Goal: Task Accomplishment & Management: Manage account settings

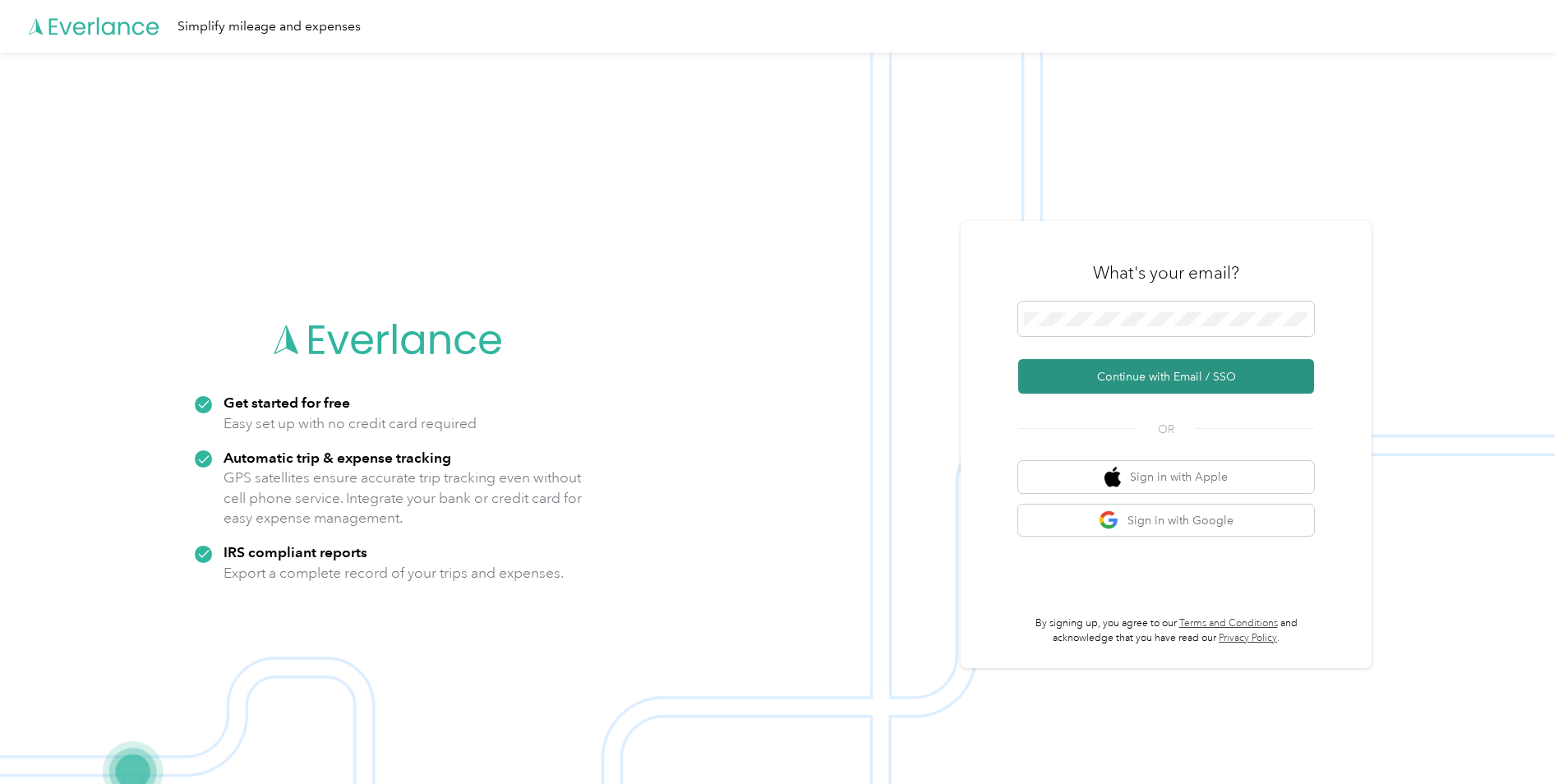
click at [839, 375] on button "Continue with Email / SSO" at bounding box center [1166, 375] width 296 height 34
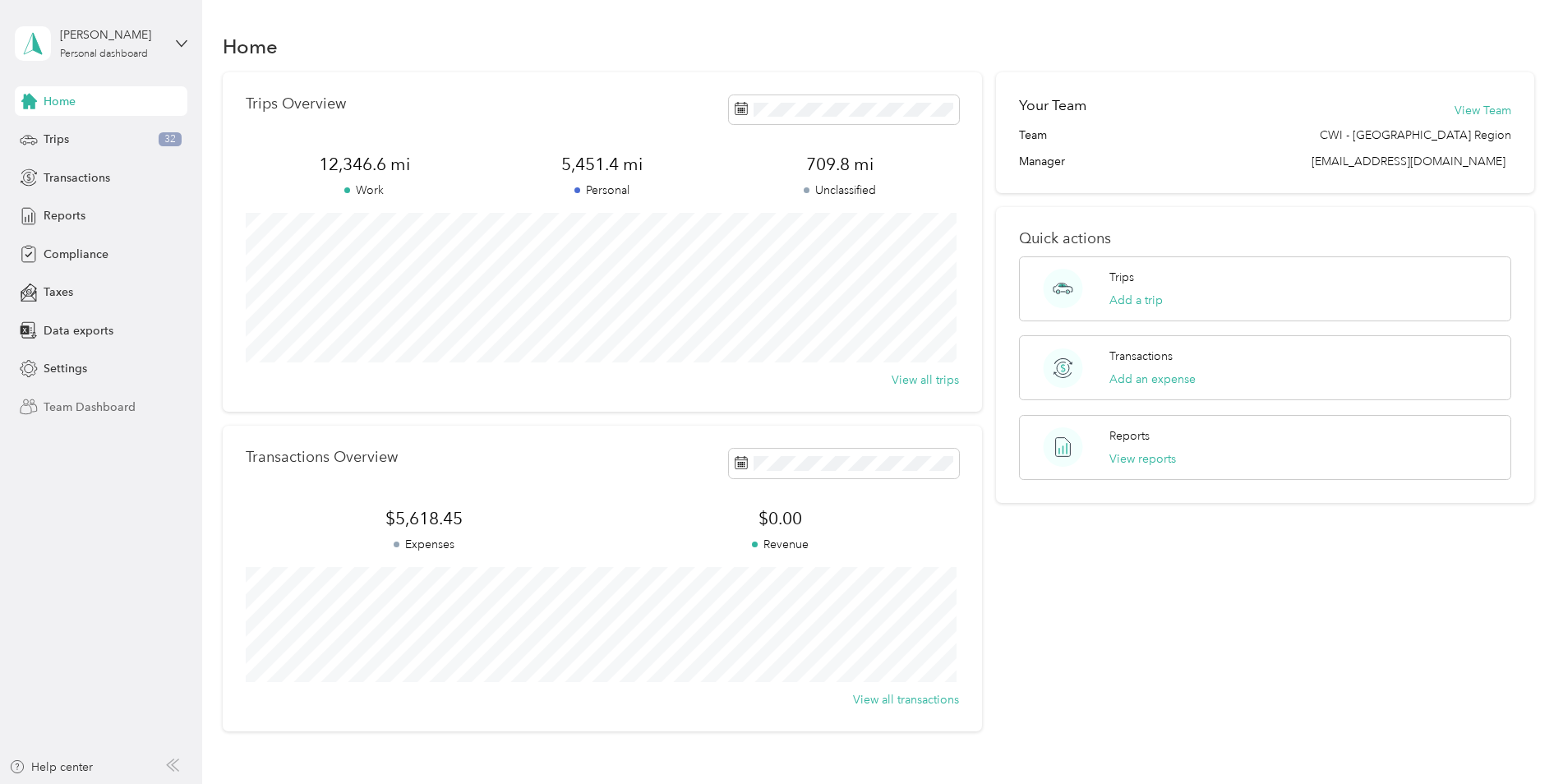
click at [105, 406] on span "Team Dashboard" at bounding box center [89, 408] width 92 height 18
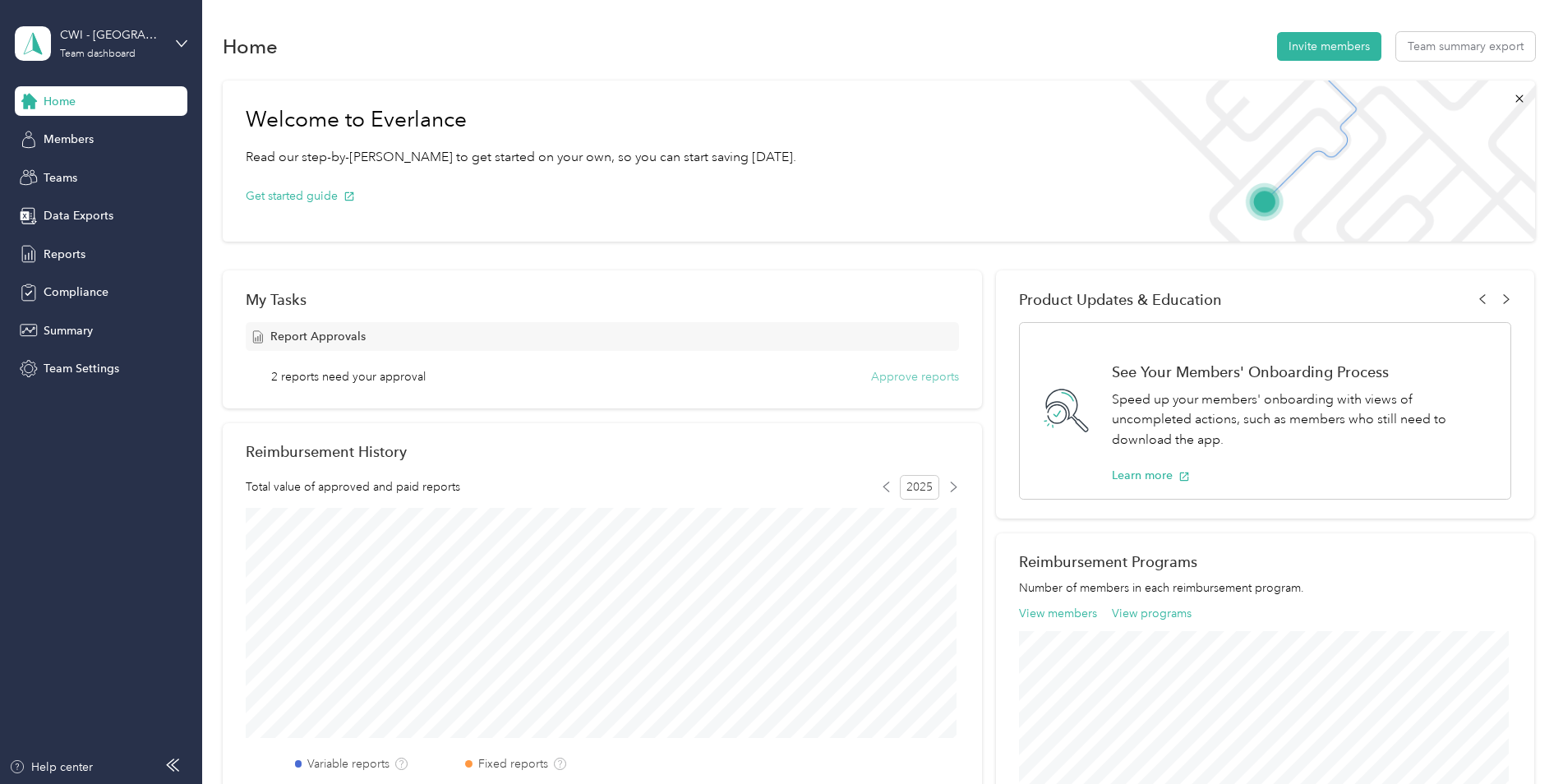
click at [915, 376] on button "Approve reports" at bounding box center [914, 377] width 87 height 18
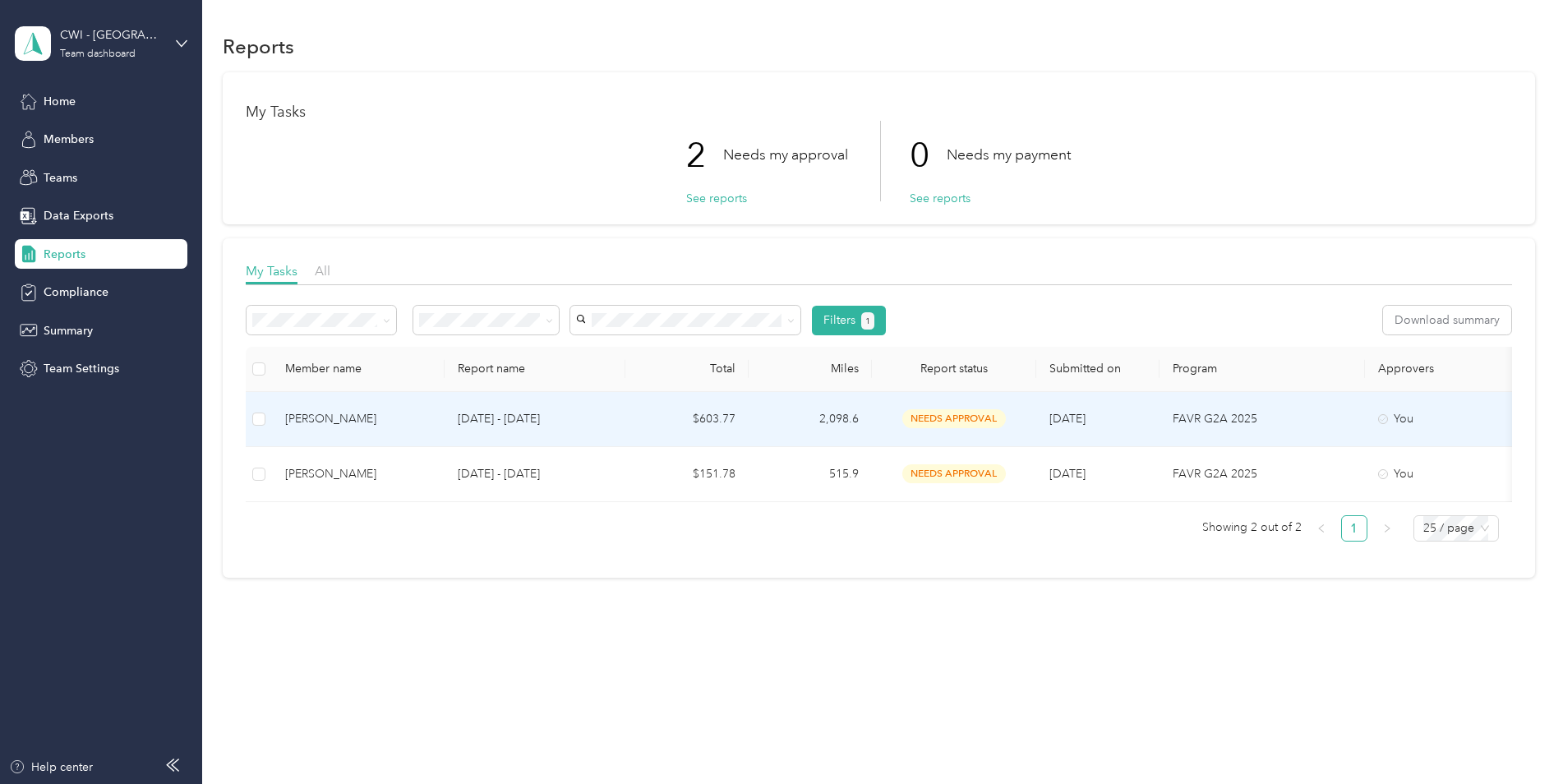
click at [323, 415] on div "[PERSON_NAME]" at bounding box center [358, 419] width 146 height 18
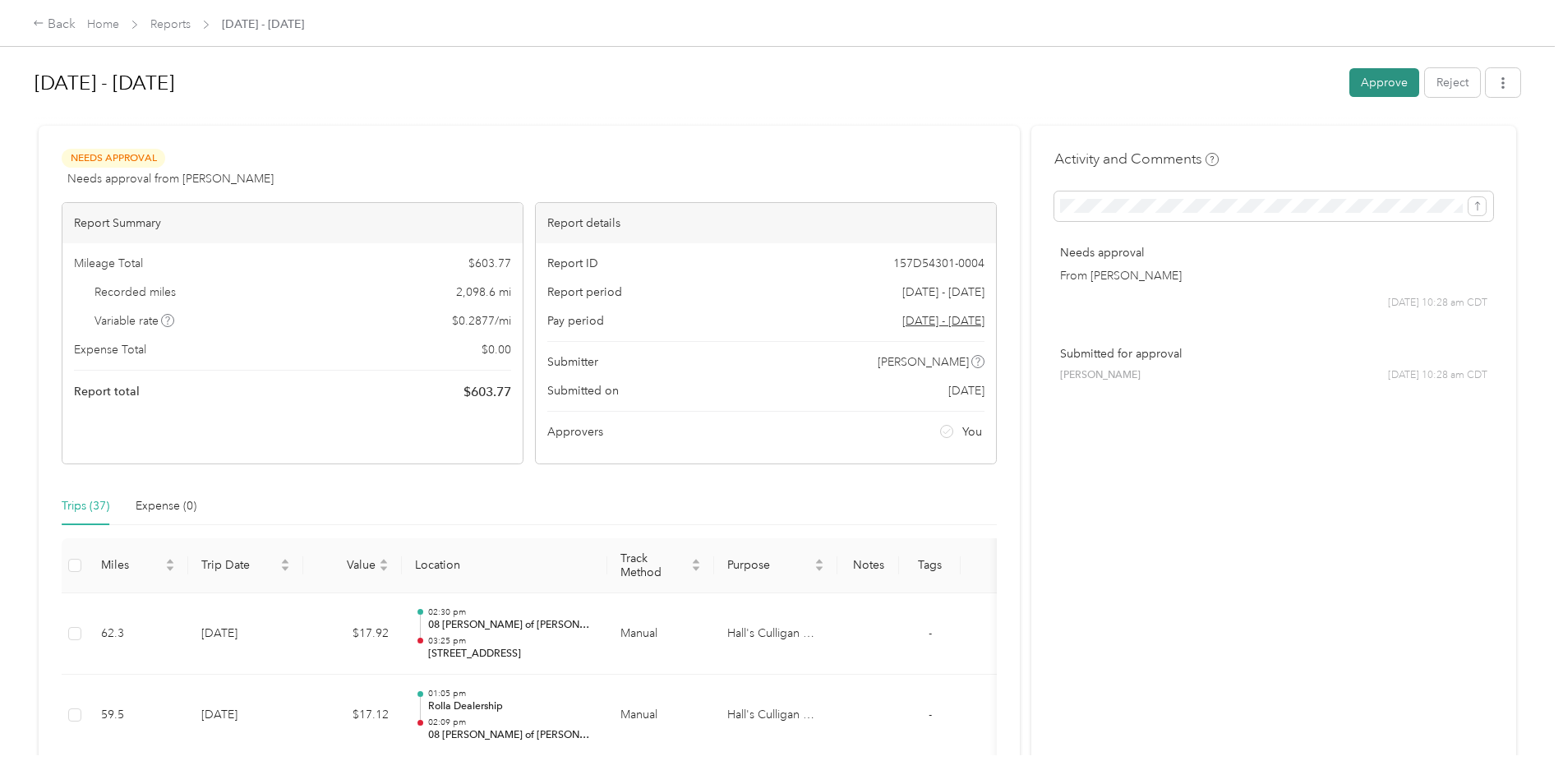
click at [1380, 79] on button "Approve" at bounding box center [1384, 82] width 70 height 28
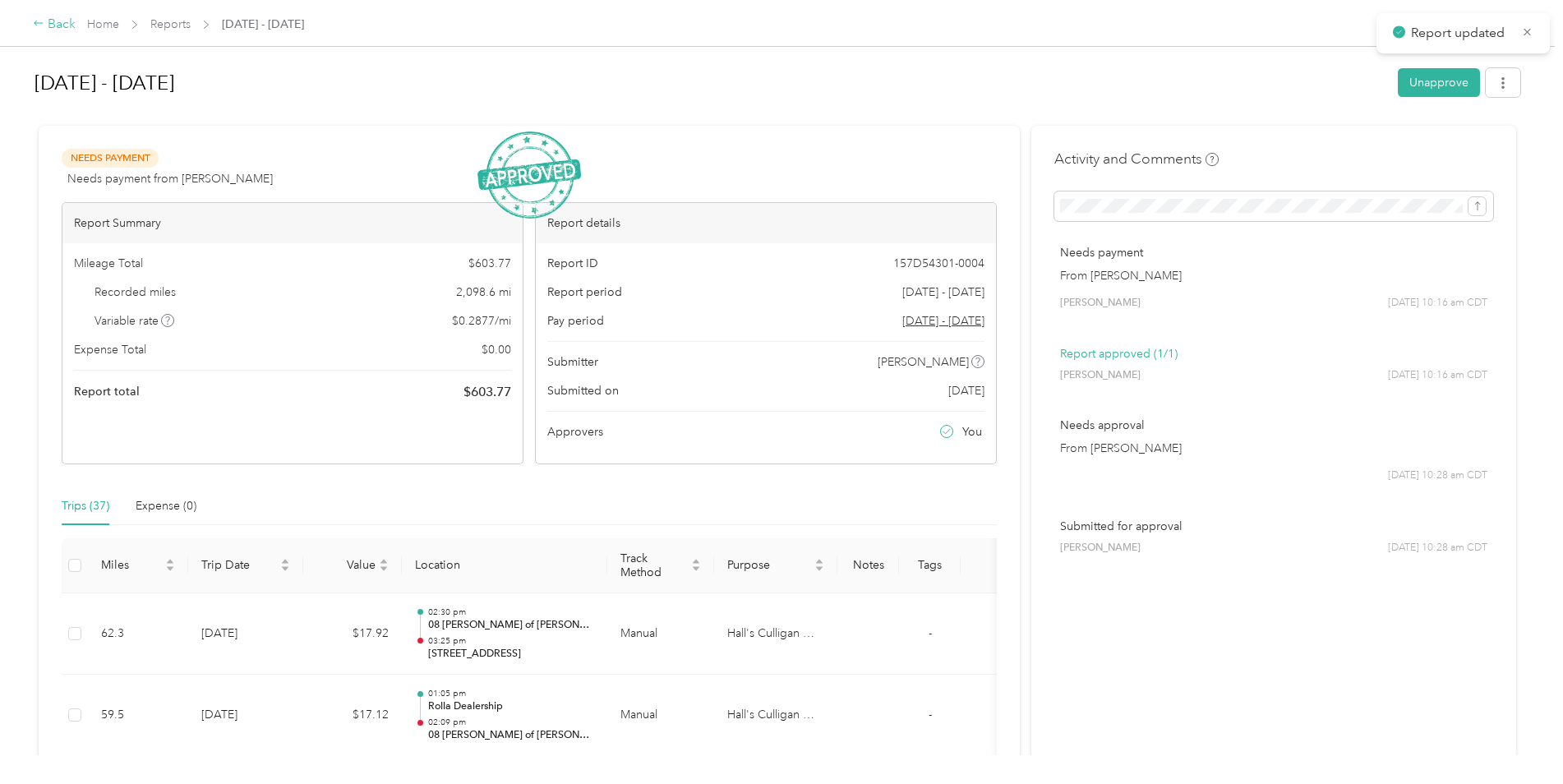
click at [54, 21] on div "Back" at bounding box center [53, 25] width 42 height 20
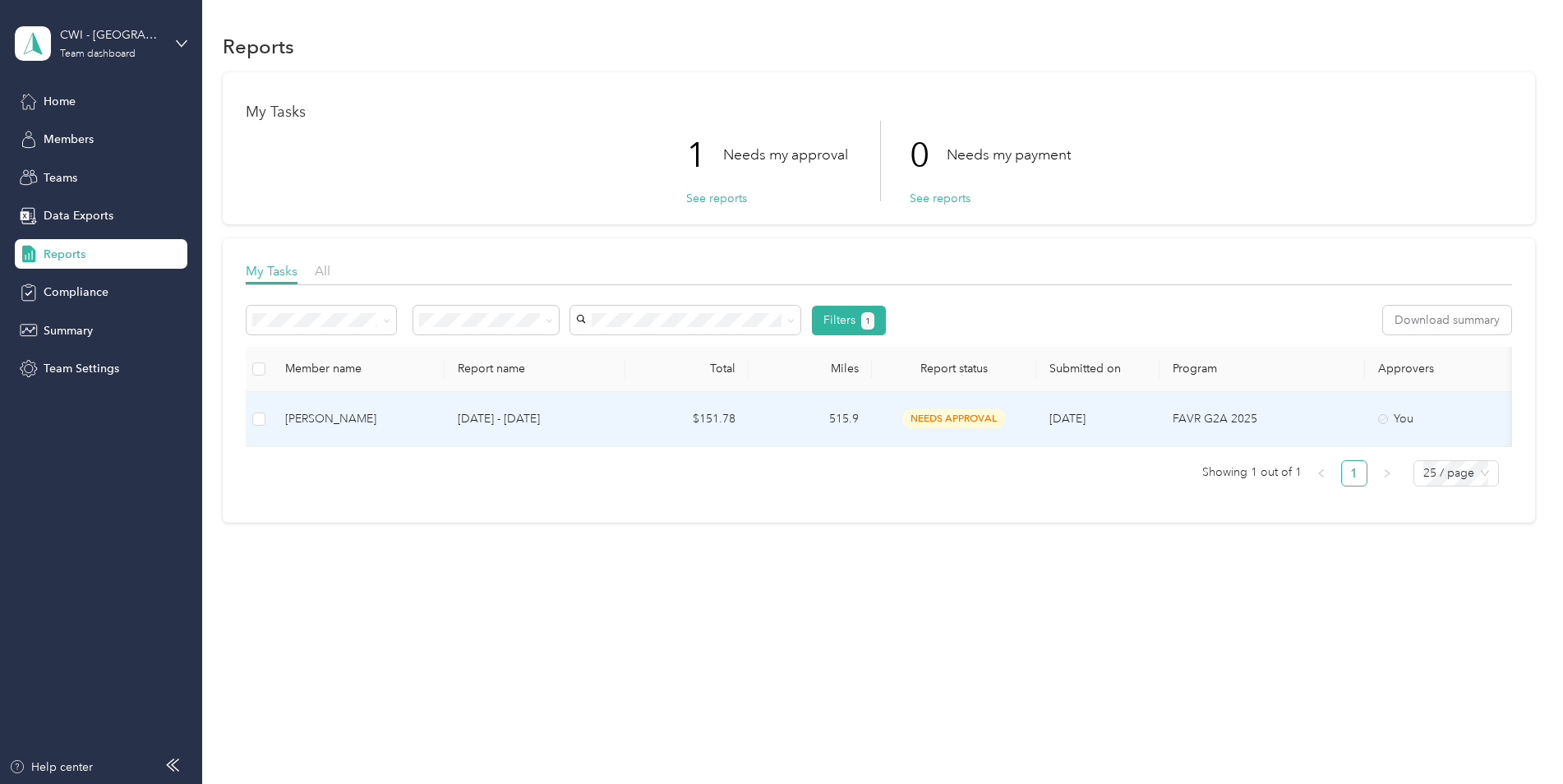
click at [329, 414] on div "[PERSON_NAME]" at bounding box center [358, 419] width 146 height 18
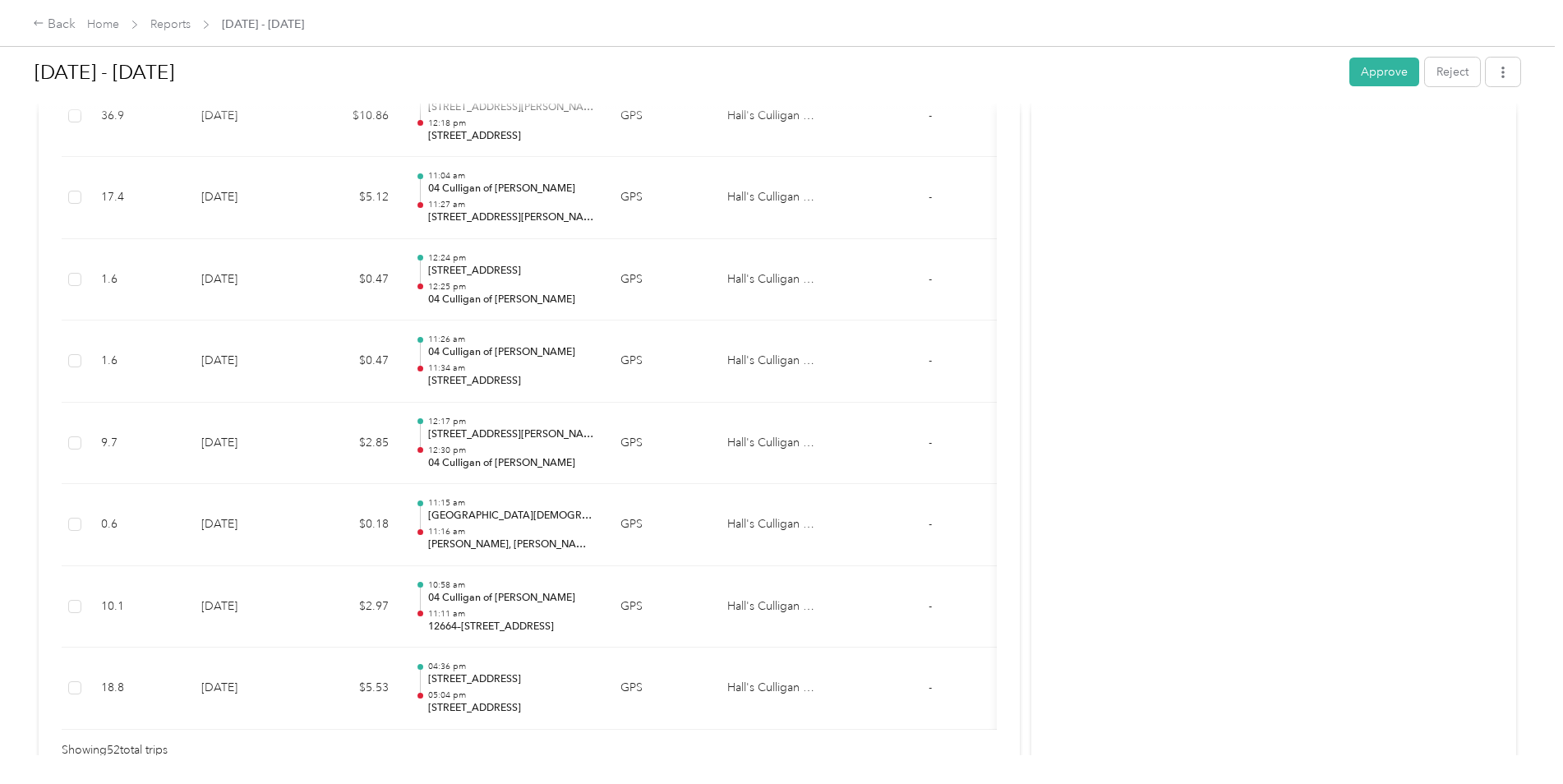
scroll to position [4224, 0]
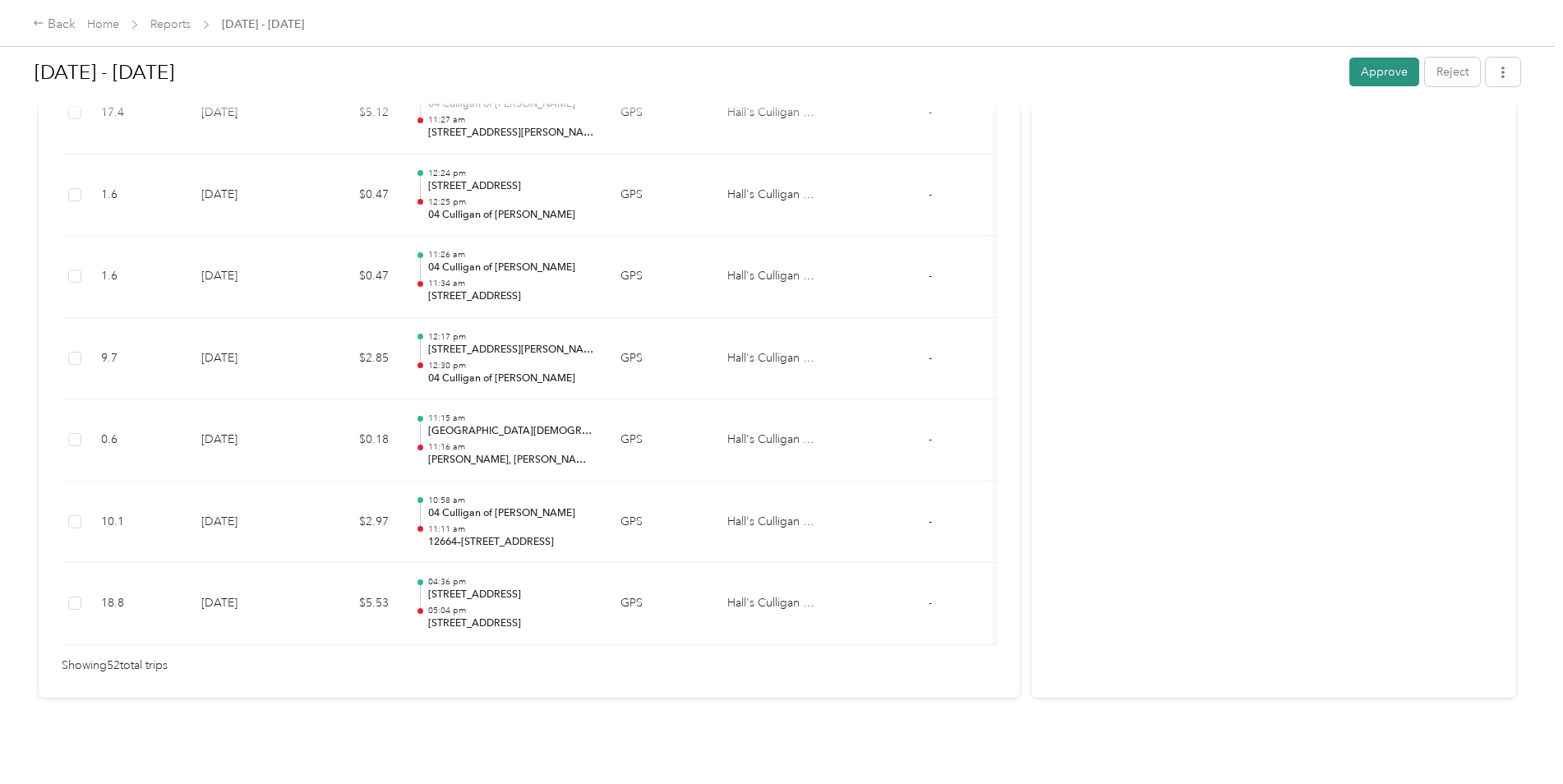
click at [1396, 71] on button "Approve" at bounding box center [1384, 72] width 70 height 28
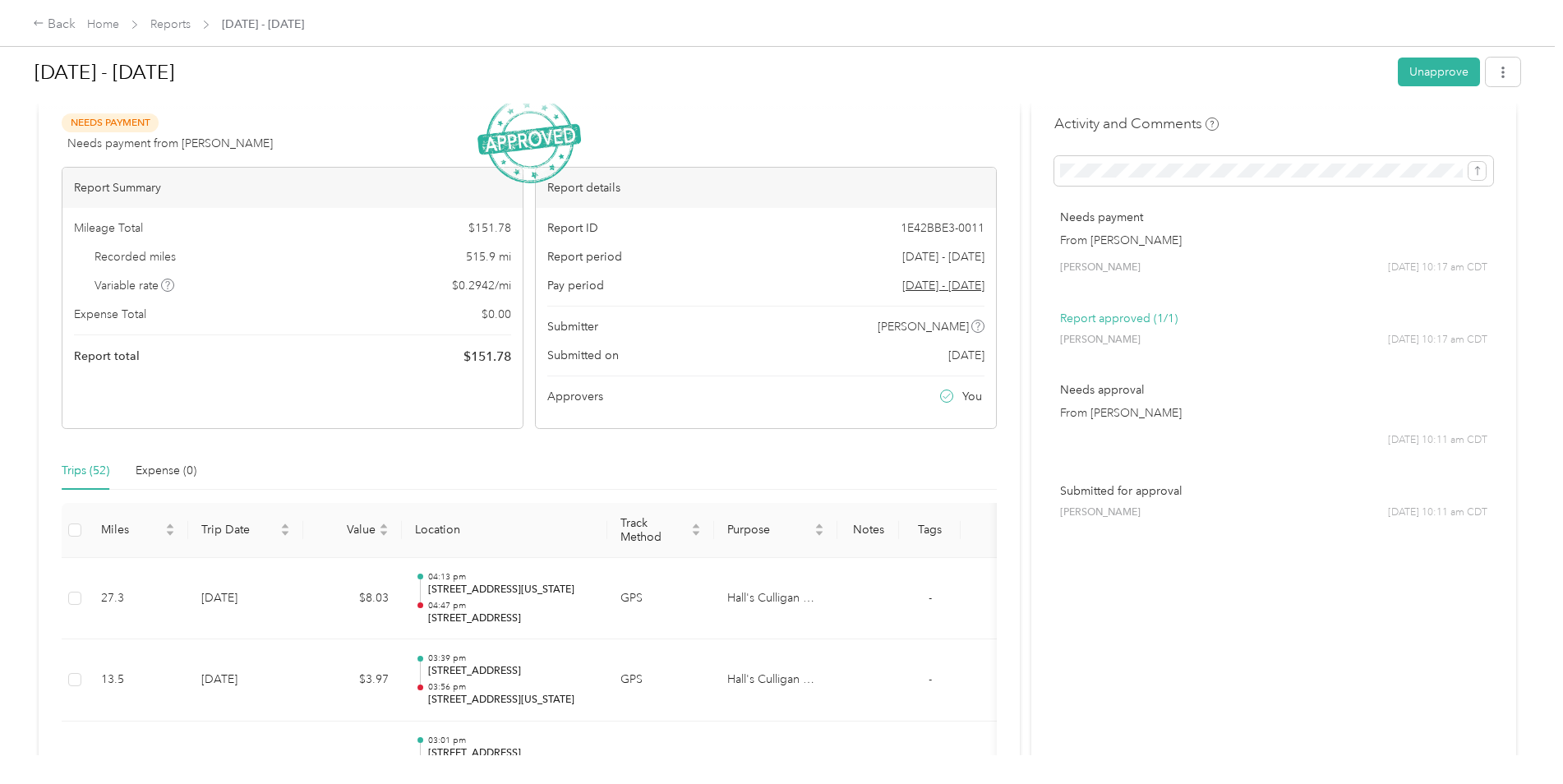
scroll to position [0, 0]
